Goal: Information Seeking & Learning: Learn about a topic

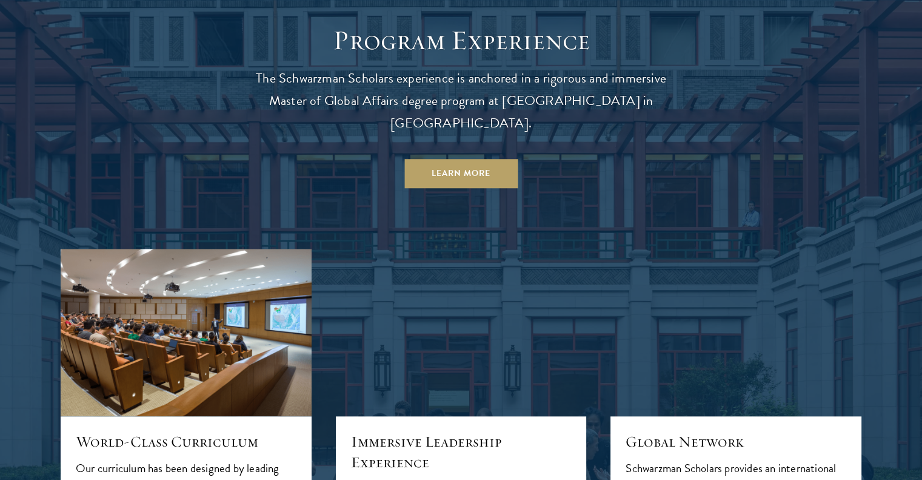
scroll to position [1152, 0]
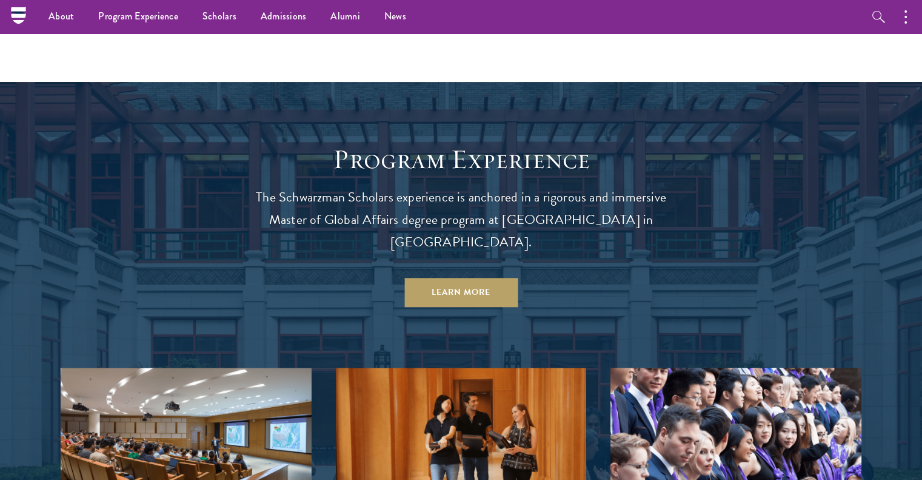
scroll to position [1152, 0]
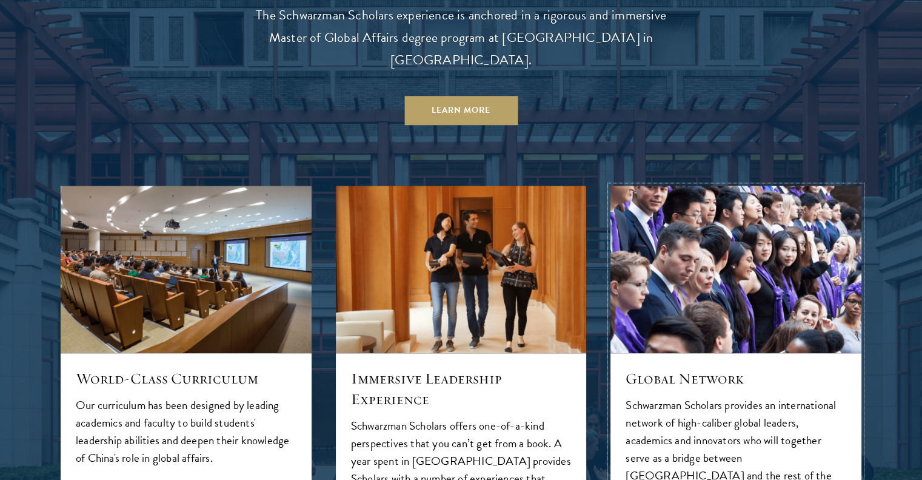
click at [760, 249] on img at bounding box center [736, 269] width 267 height 178
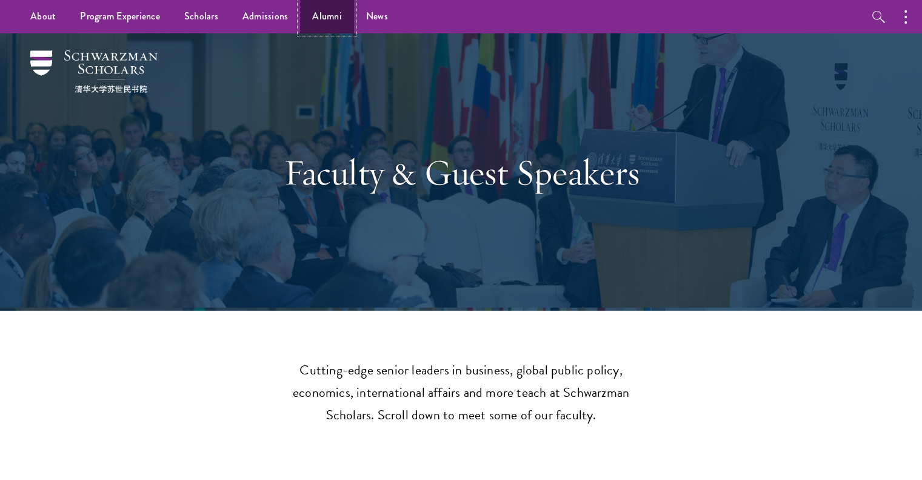
click at [323, 19] on link "Alumni" at bounding box center [327, 16] width 54 height 33
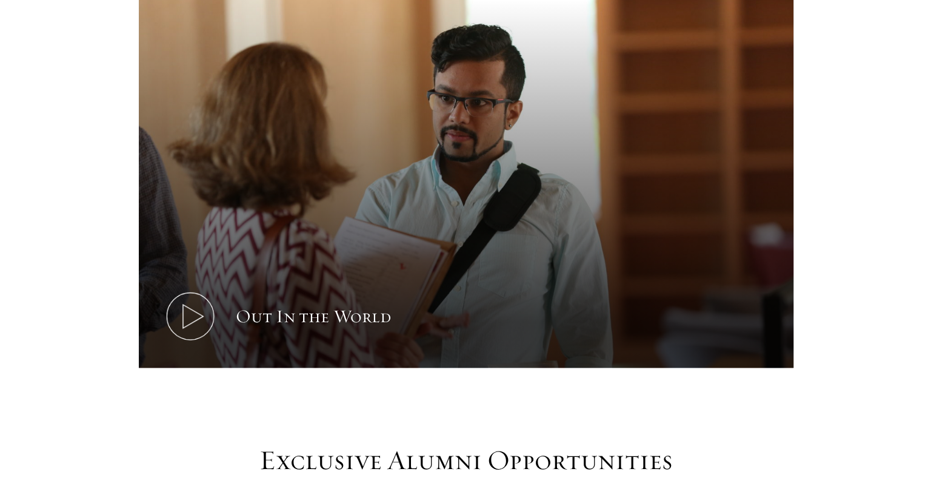
scroll to position [910, 0]
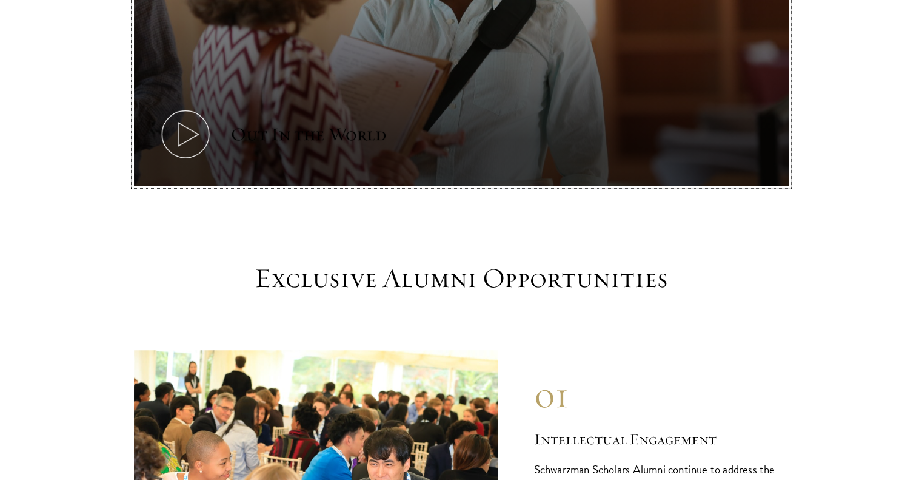
click at [182, 115] on icon at bounding box center [185, 134] width 55 height 55
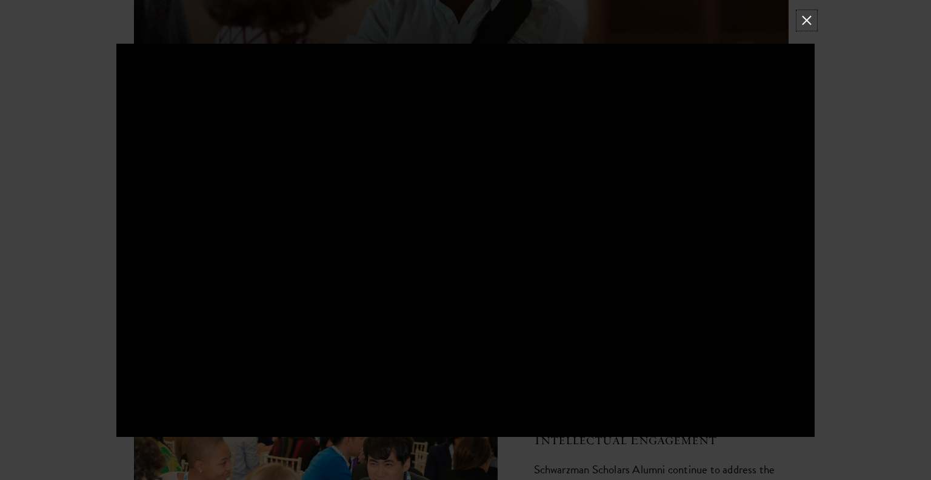
click at [804, 21] on button at bounding box center [807, 20] width 16 height 16
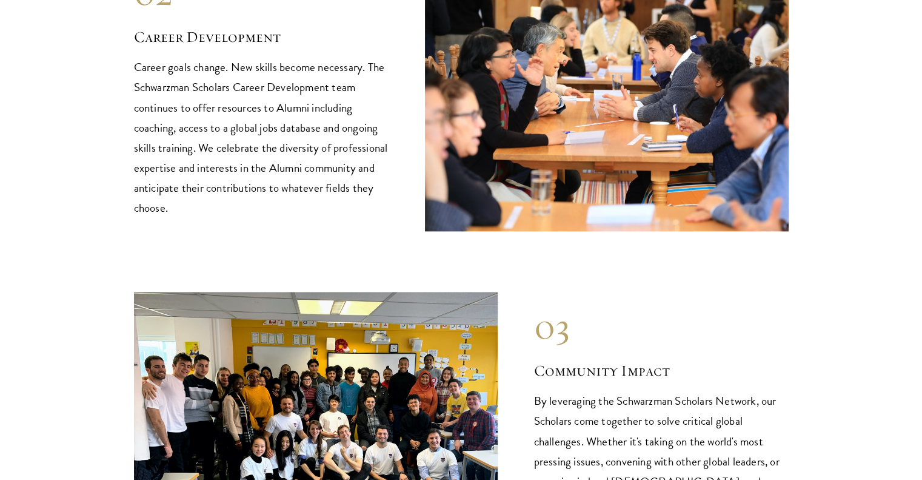
scroll to position [1819, 0]
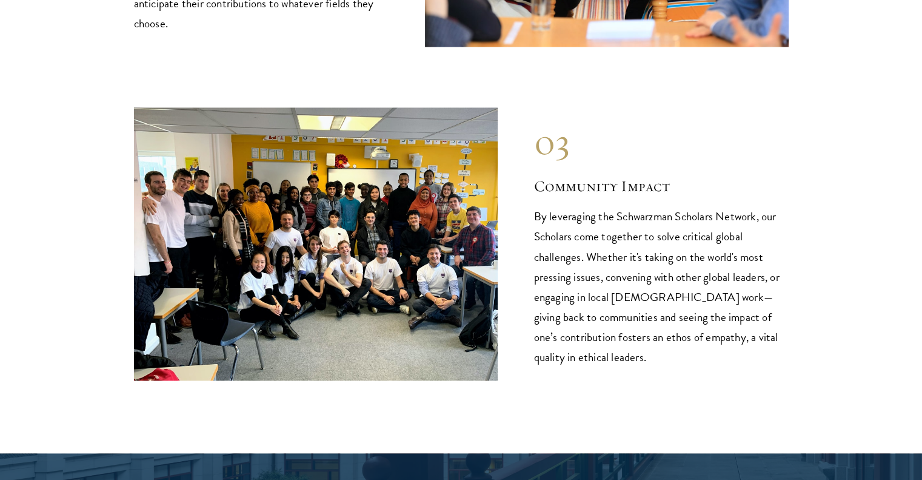
click at [297, 247] on img at bounding box center [316, 243] width 364 height 273
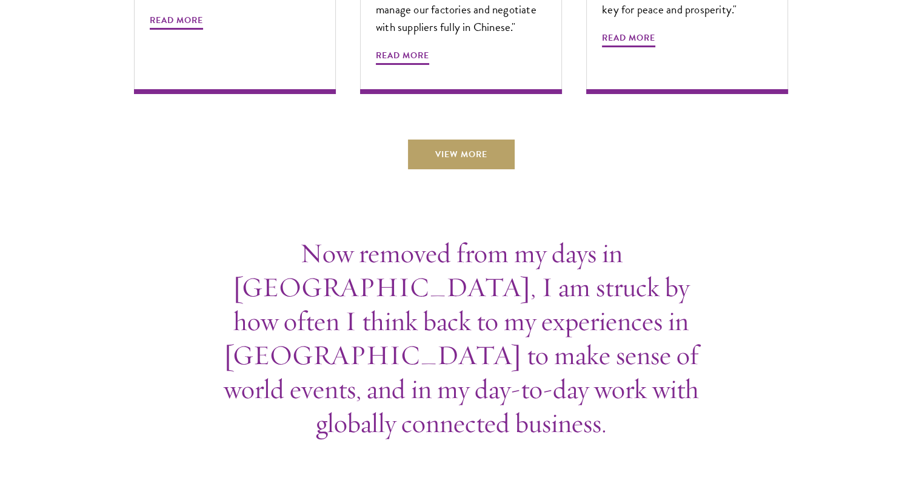
scroll to position [4366, 0]
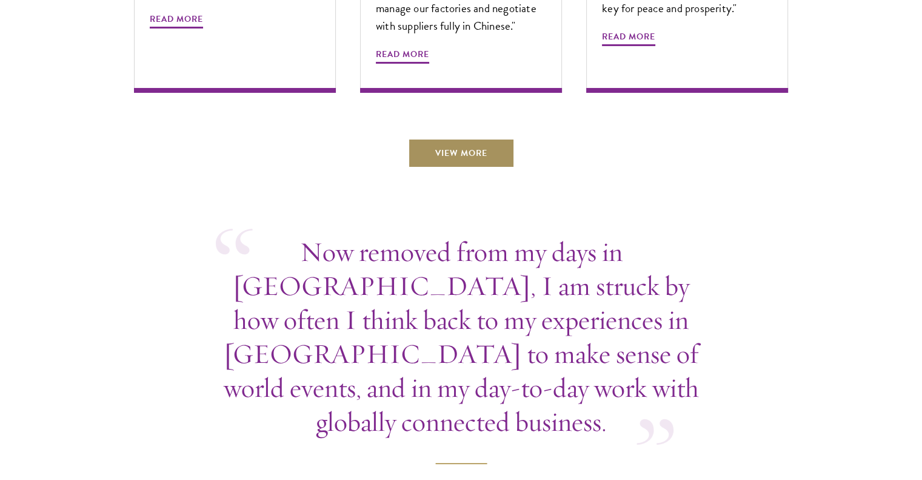
click at [486, 138] on link "View More" at bounding box center [461, 152] width 107 height 29
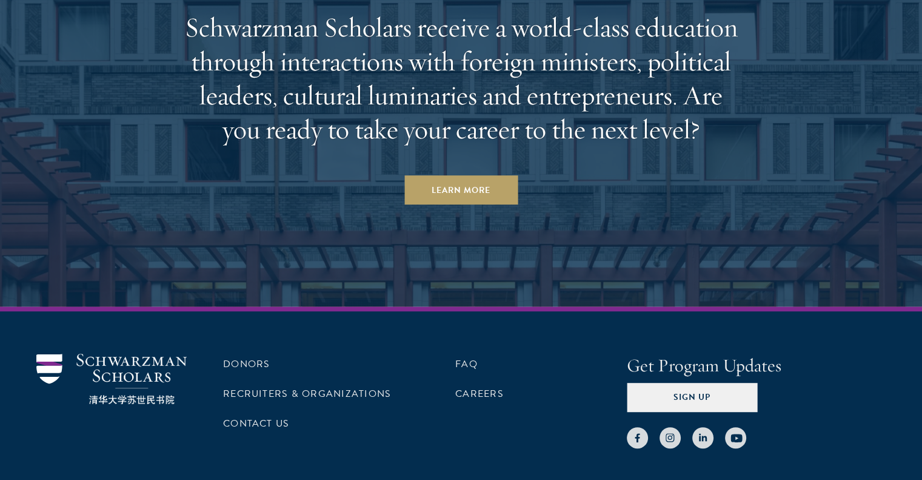
scroll to position [5272, 0]
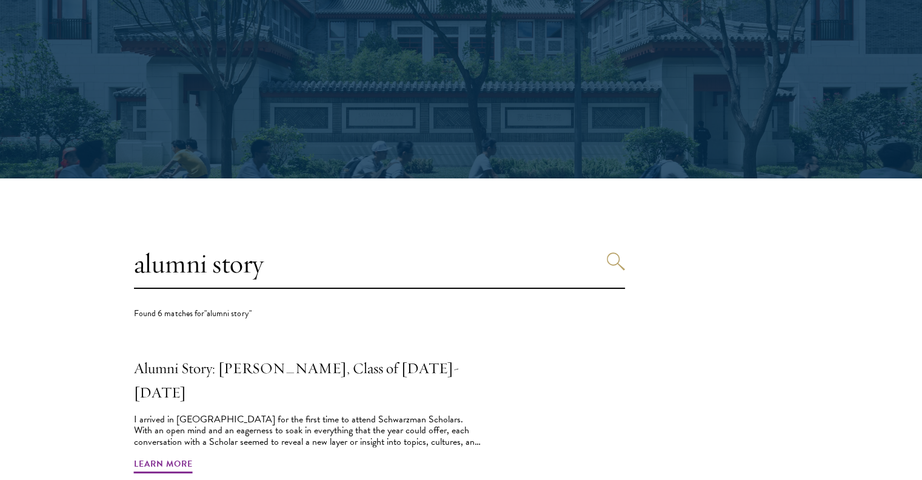
scroll to position [364, 0]
